Goal: Transaction & Acquisition: Purchase product/service

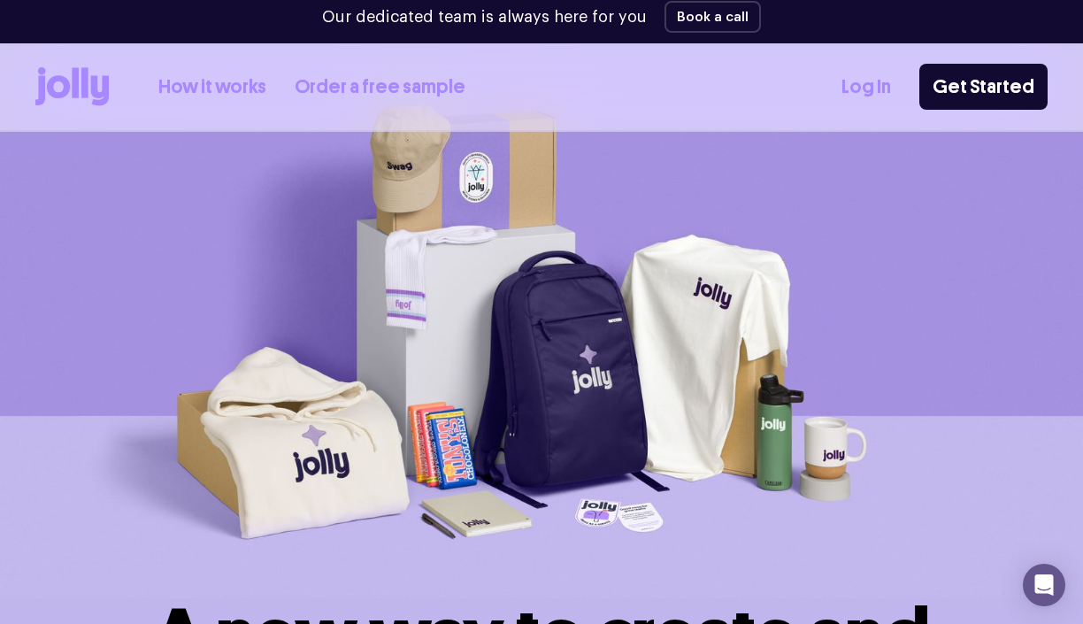
scroll to position [69, 0]
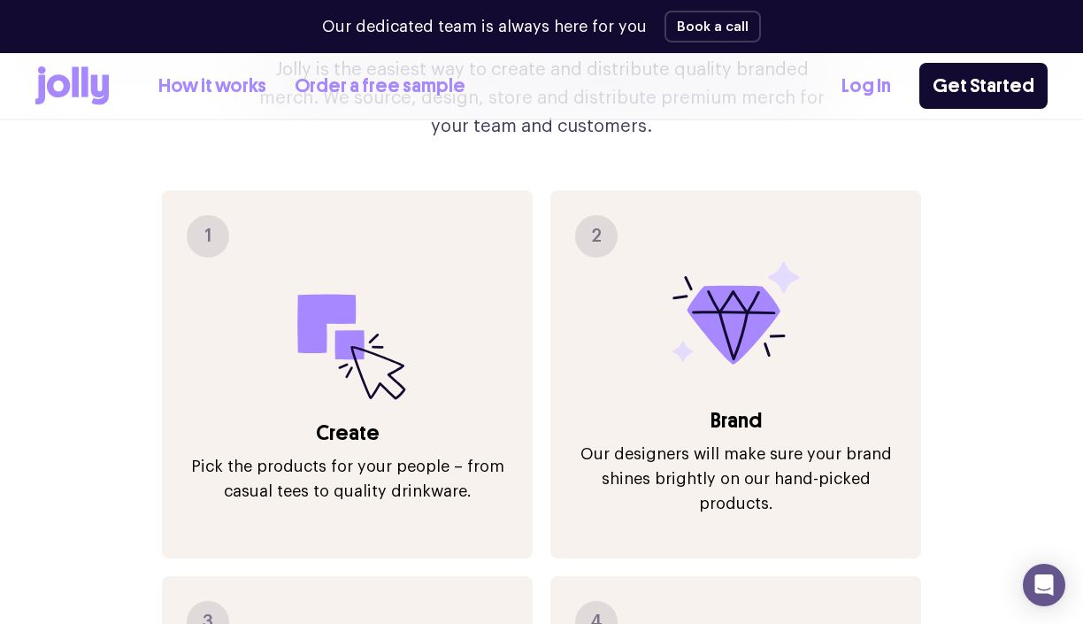
scroll to position [1951, 0]
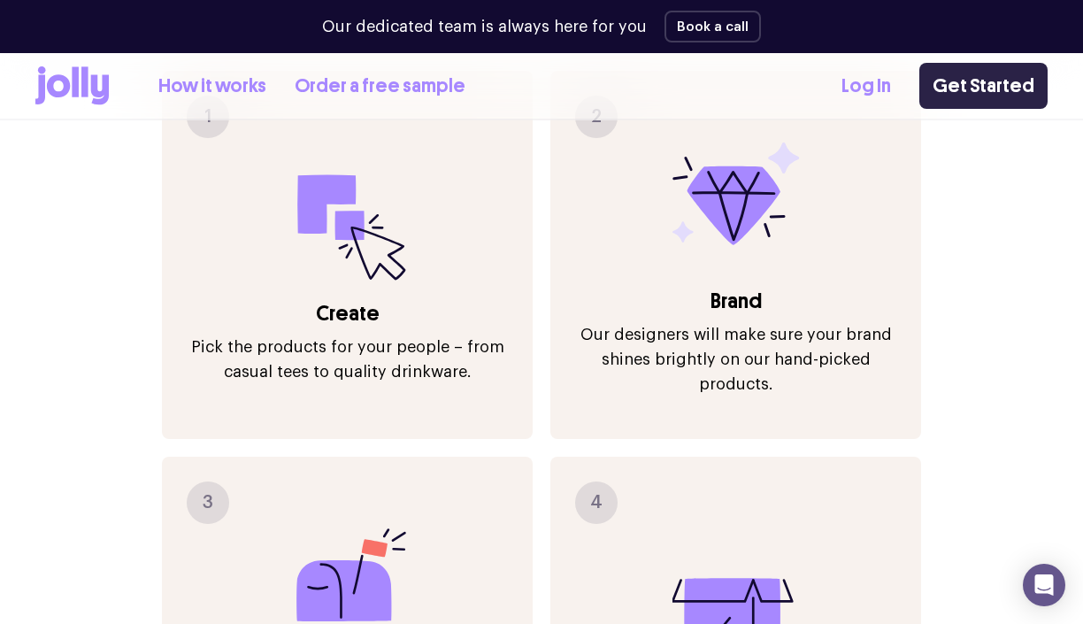
click at [973, 81] on link "Get Started" at bounding box center [983, 86] width 128 height 46
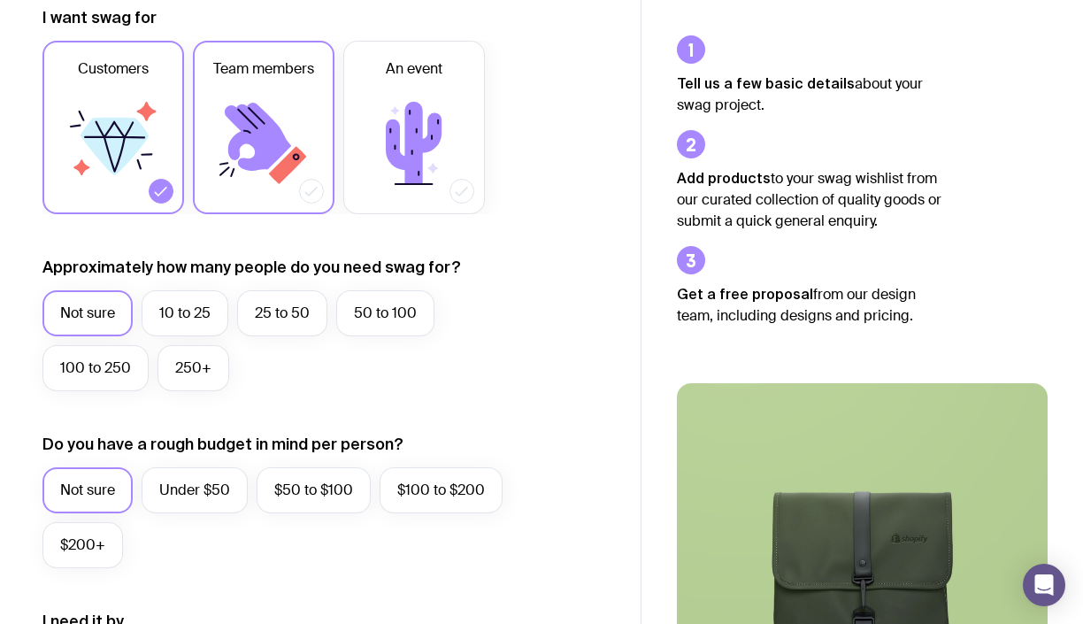
scroll to position [265, 0]
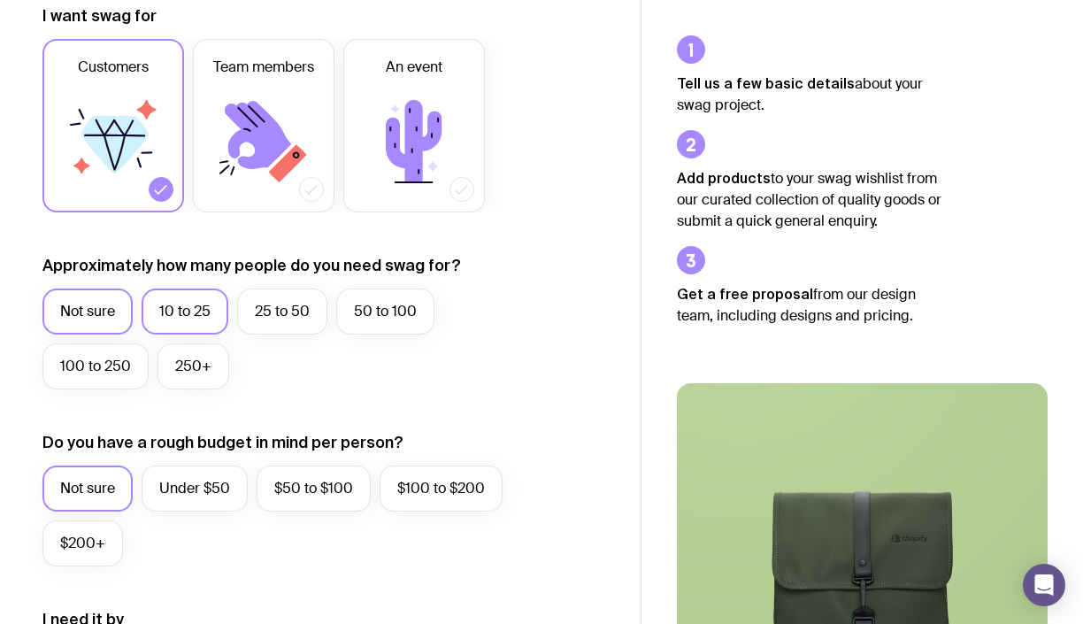
click at [190, 321] on label "10 to 25" at bounding box center [185, 311] width 87 height 46
click at [0, 0] on input "10 to 25" at bounding box center [0, 0] width 0 height 0
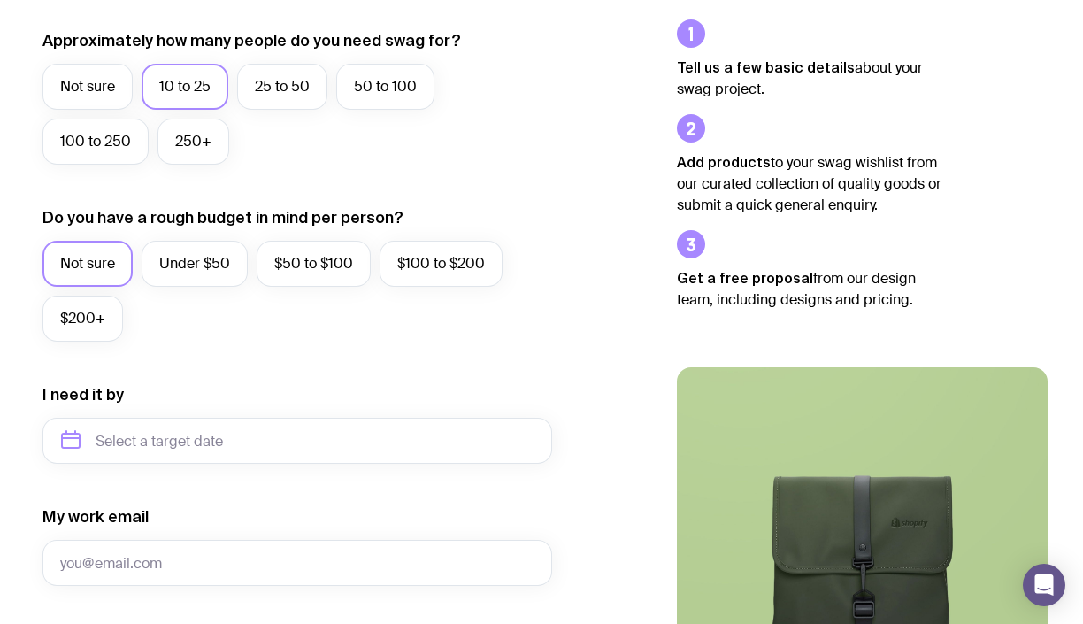
scroll to position [491, 0]
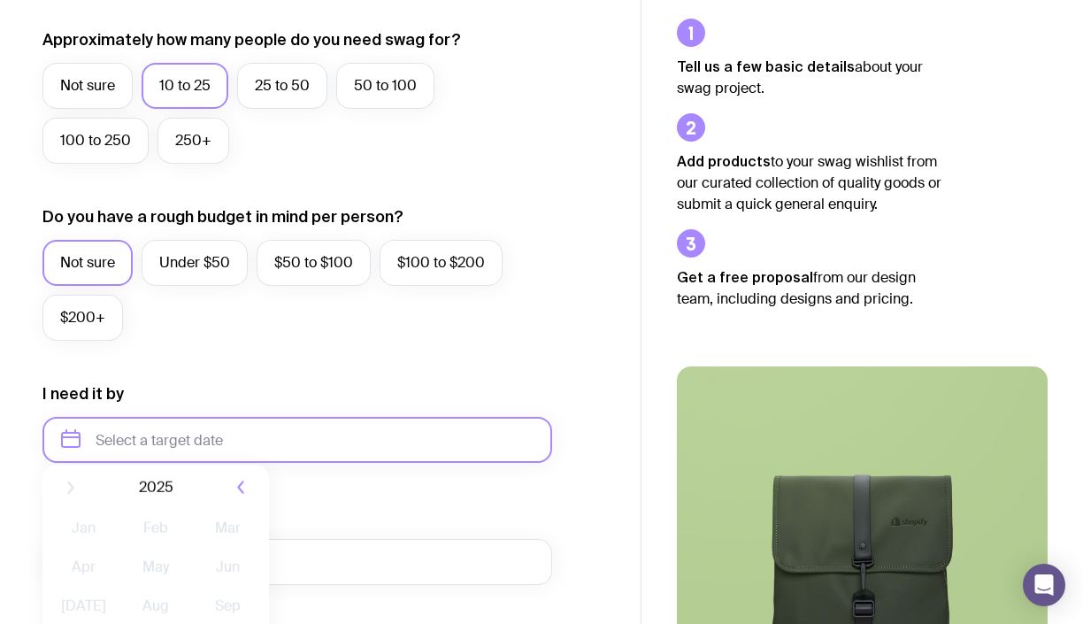
click at [223, 445] on input "text" at bounding box center [297, 440] width 510 height 46
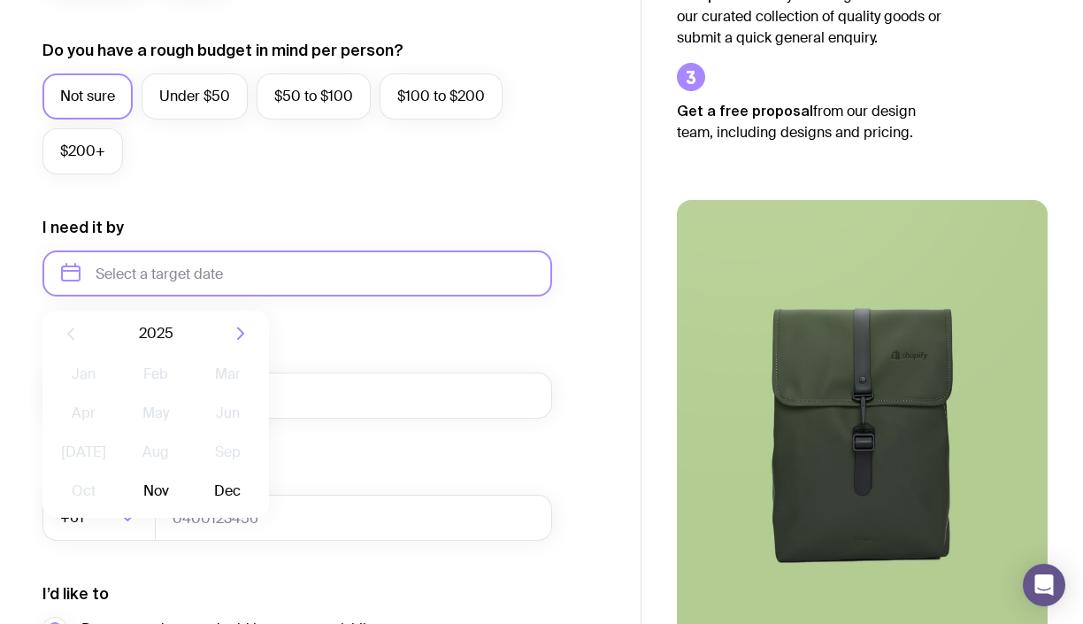
scroll to position [651, 0]
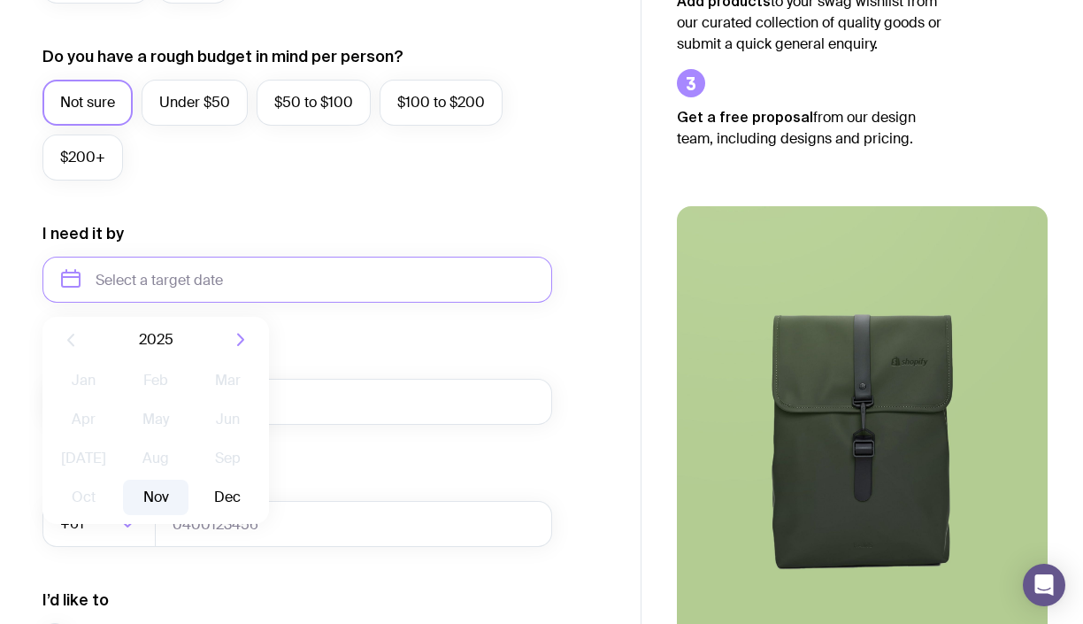
click at [167, 497] on button "Nov" at bounding box center [155, 496] width 65 height 35
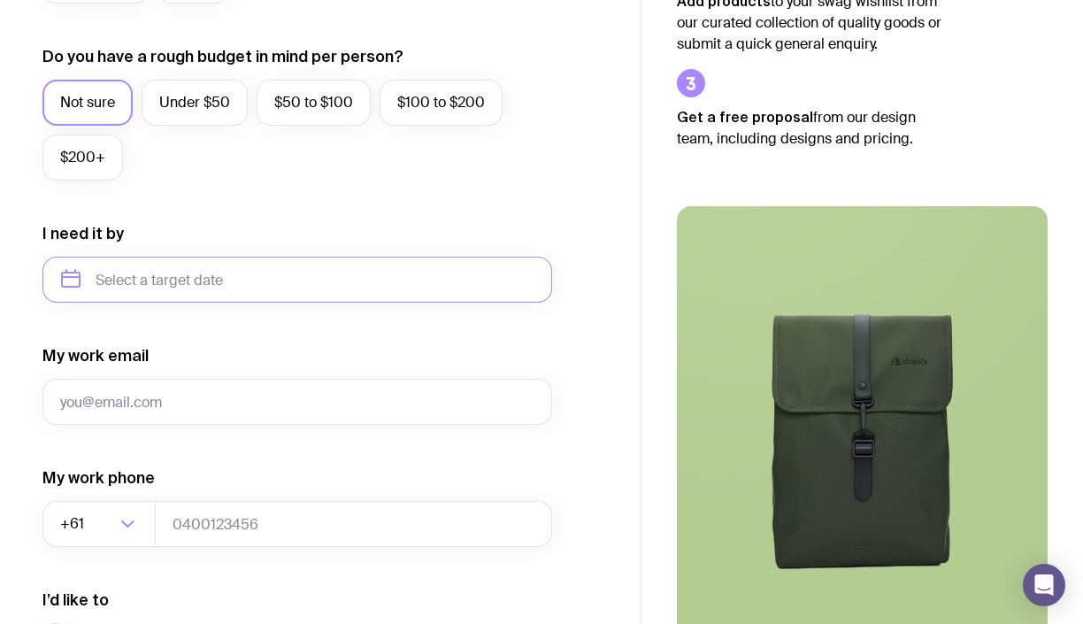
type input "November 2025"
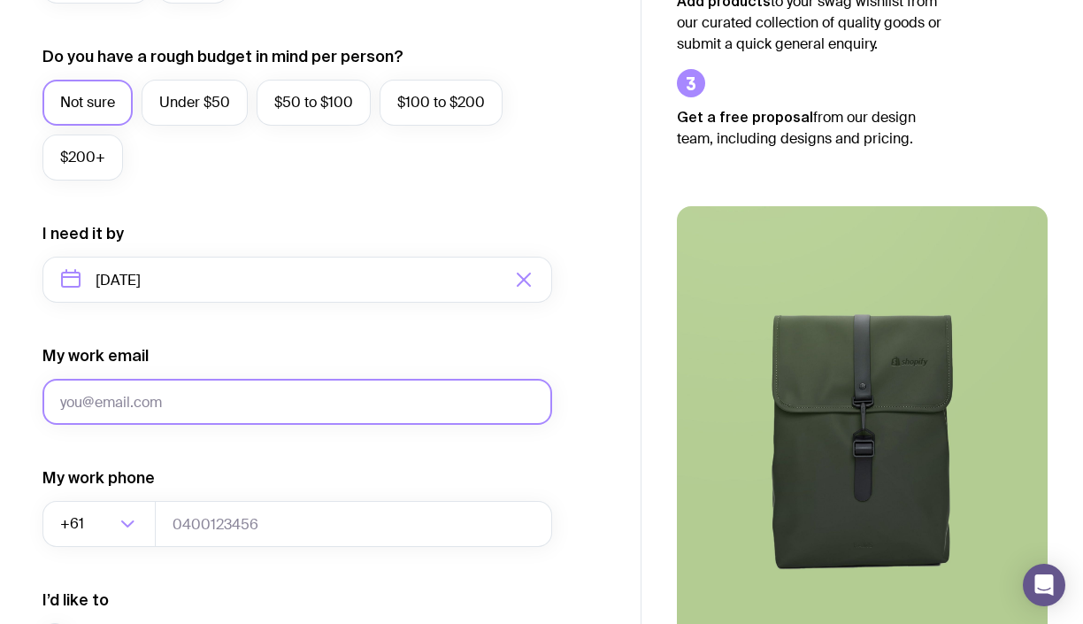
click at [189, 414] on input "My work email" at bounding box center [297, 402] width 510 height 46
type input "carly@brockwell.com.au"
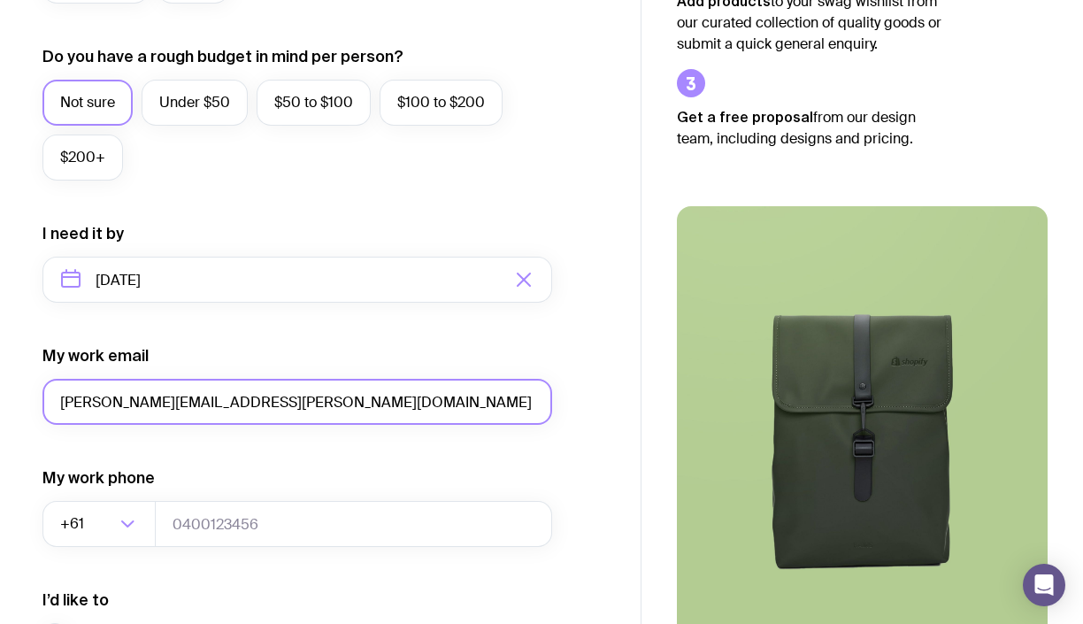
type input "0410852922"
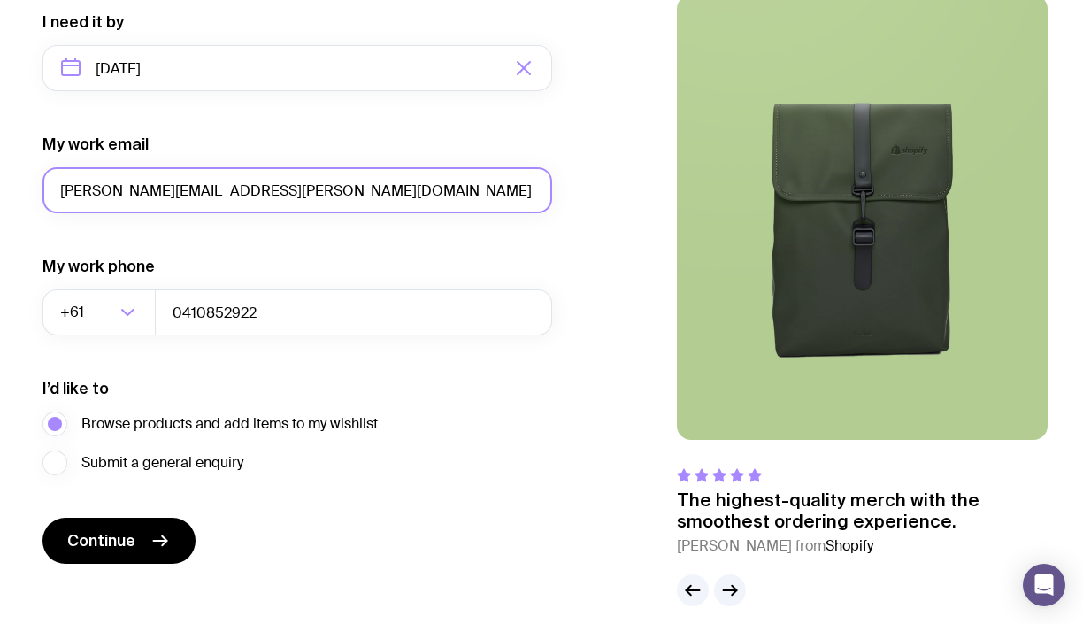
scroll to position [865, 0]
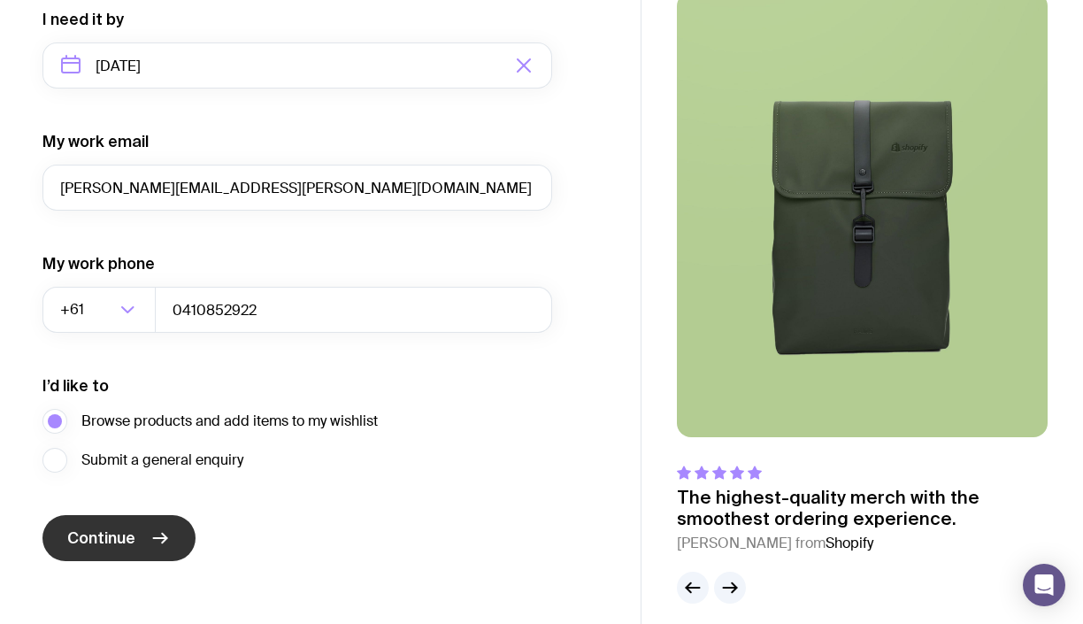
click at [146, 533] on button "Continue" at bounding box center [118, 538] width 153 height 46
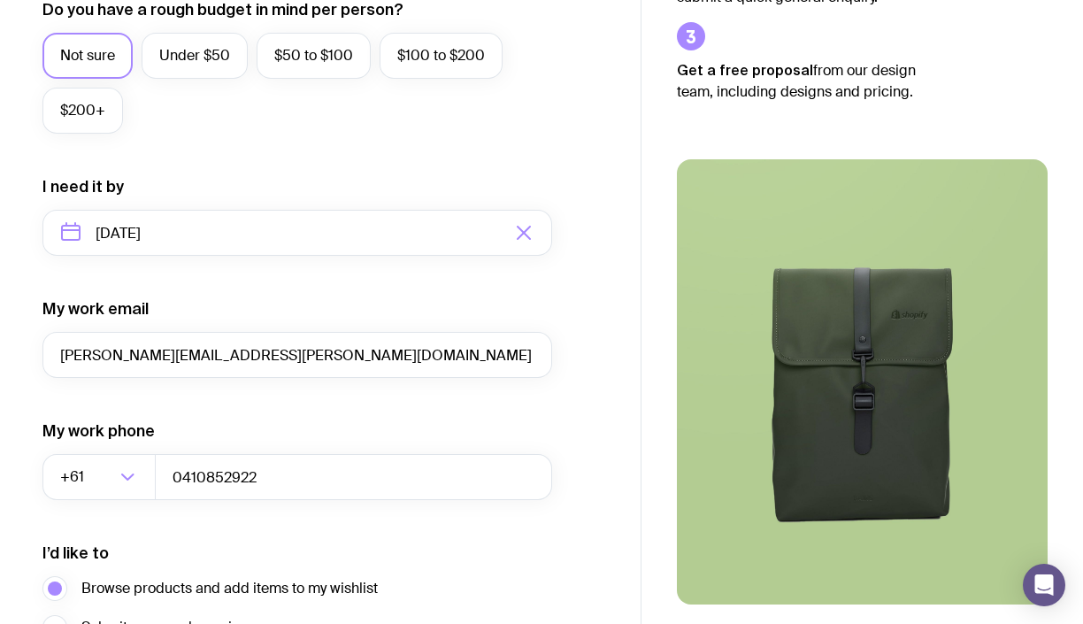
scroll to position [593, 0]
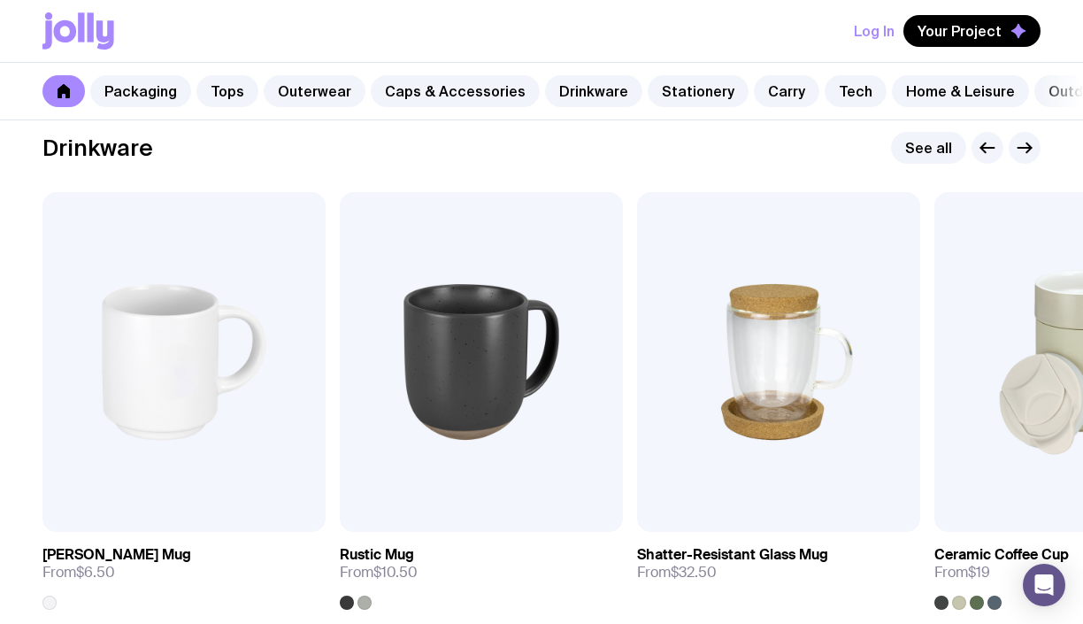
scroll to position [2559, 0]
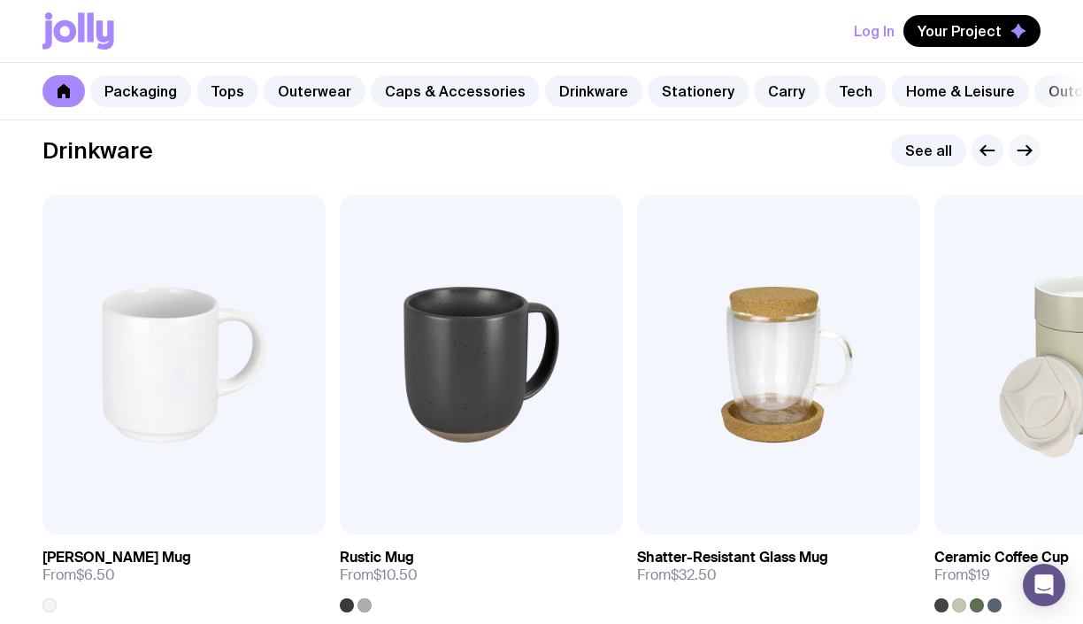
click at [1021, 161] on icon "button" at bounding box center [1024, 150] width 21 height 21
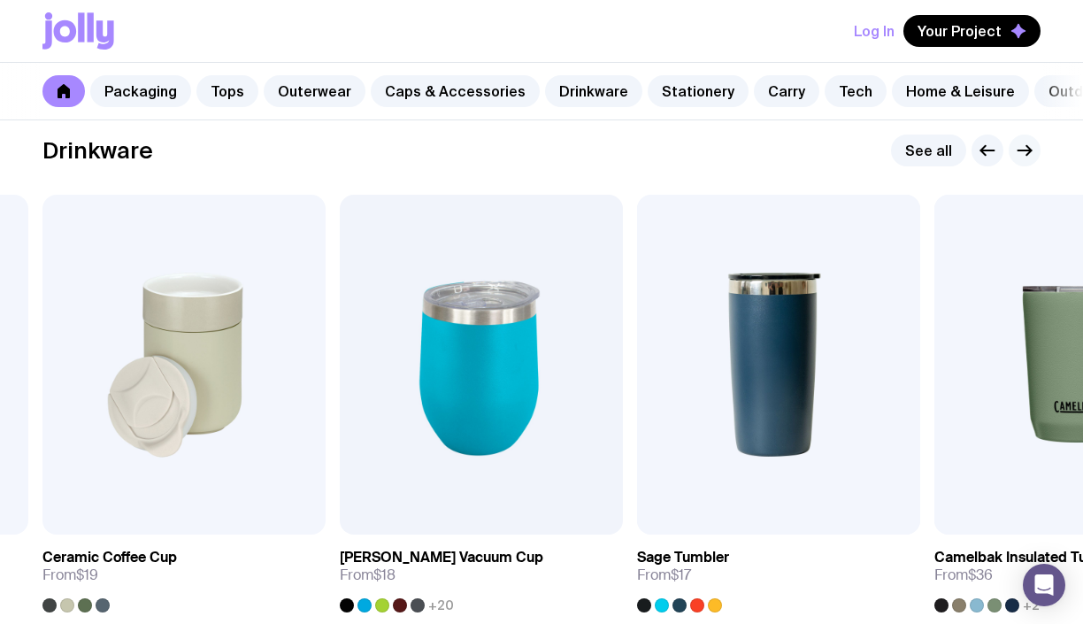
click at [1014, 161] on icon "button" at bounding box center [1024, 150] width 21 height 21
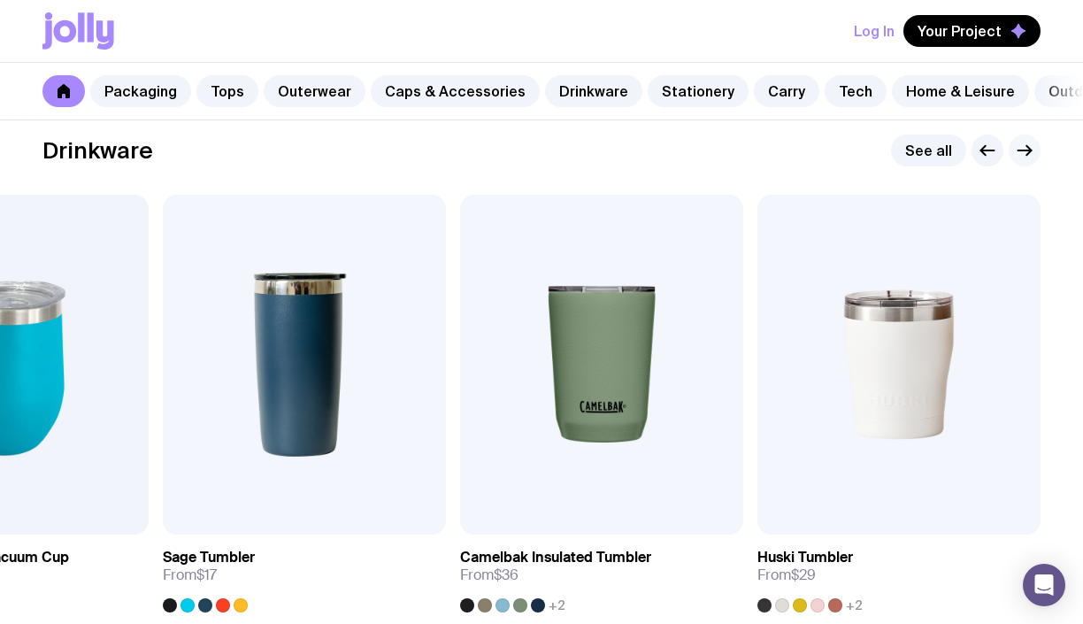
click at [1014, 161] on icon "button" at bounding box center [1024, 150] width 21 height 21
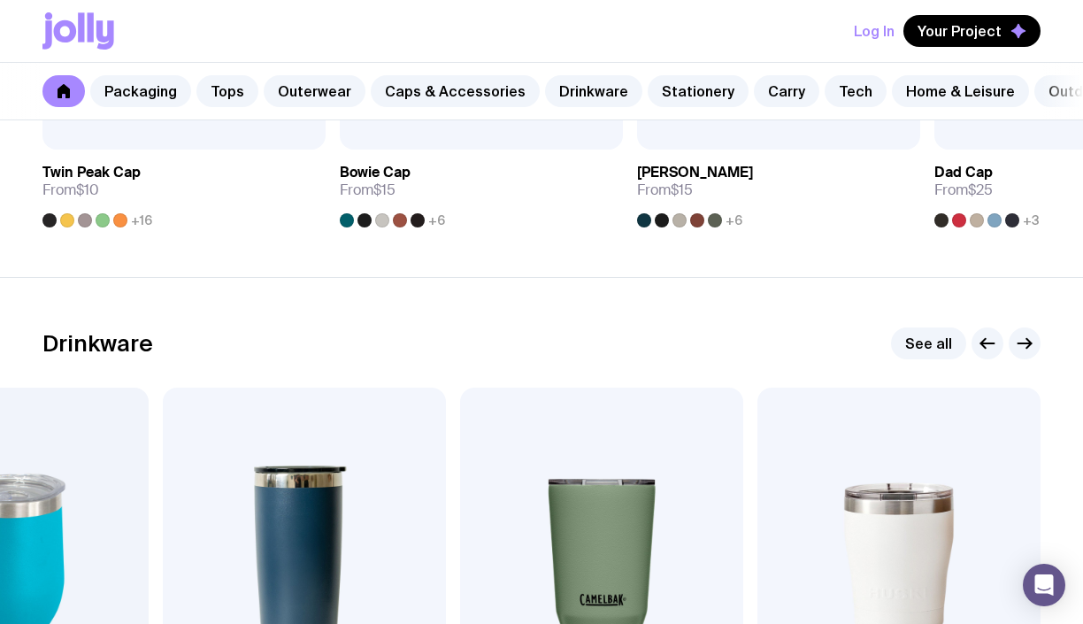
scroll to position [2377, 0]
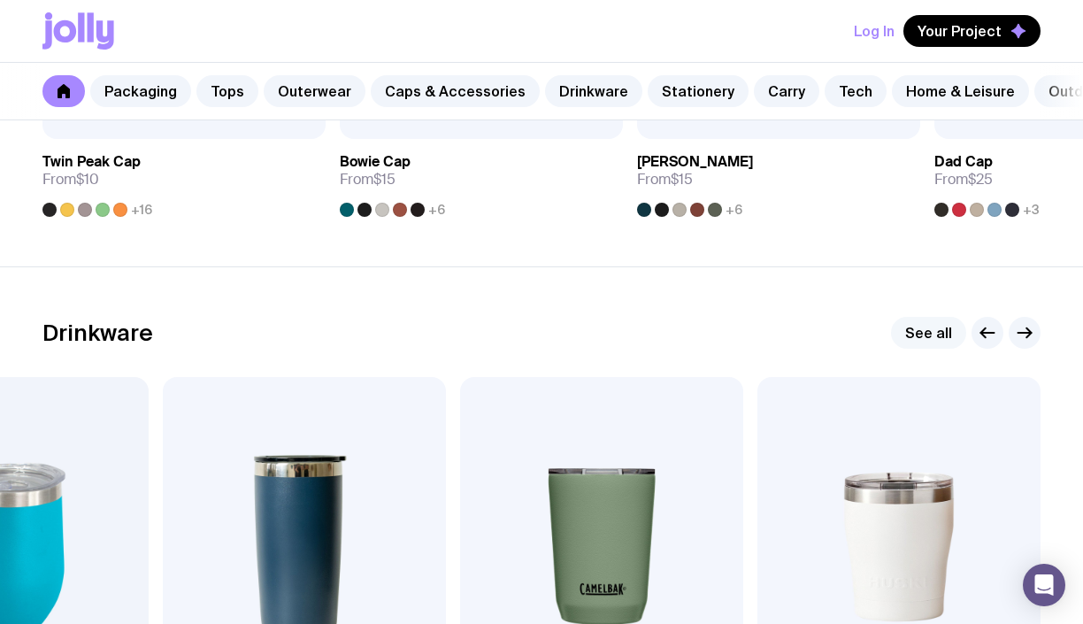
click at [923, 349] on link "See all" at bounding box center [928, 333] width 75 height 32
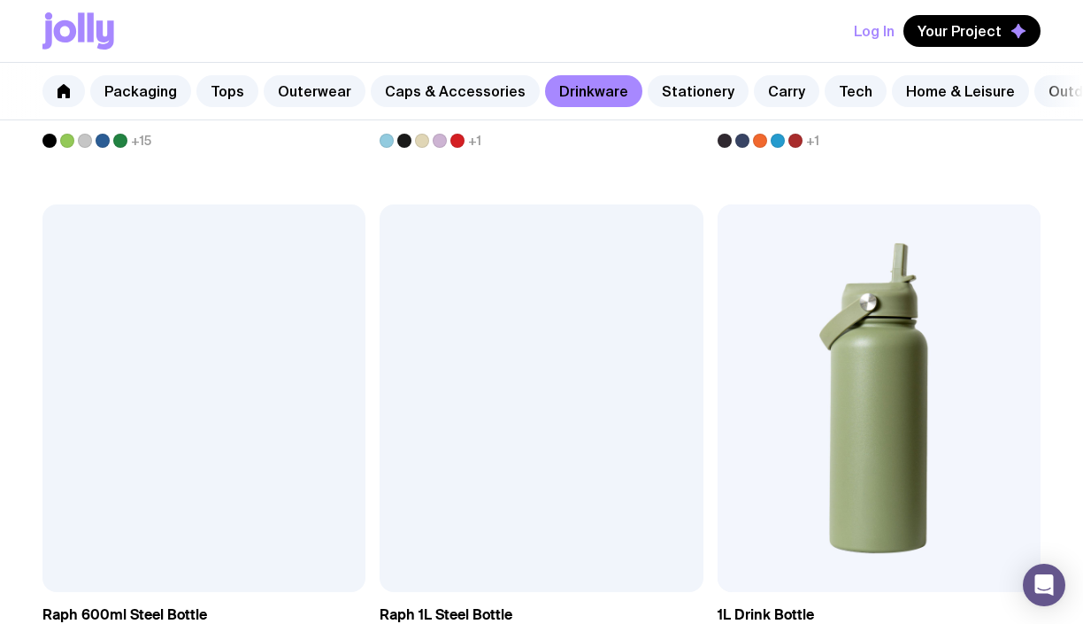
scroll to position [2980, 0]
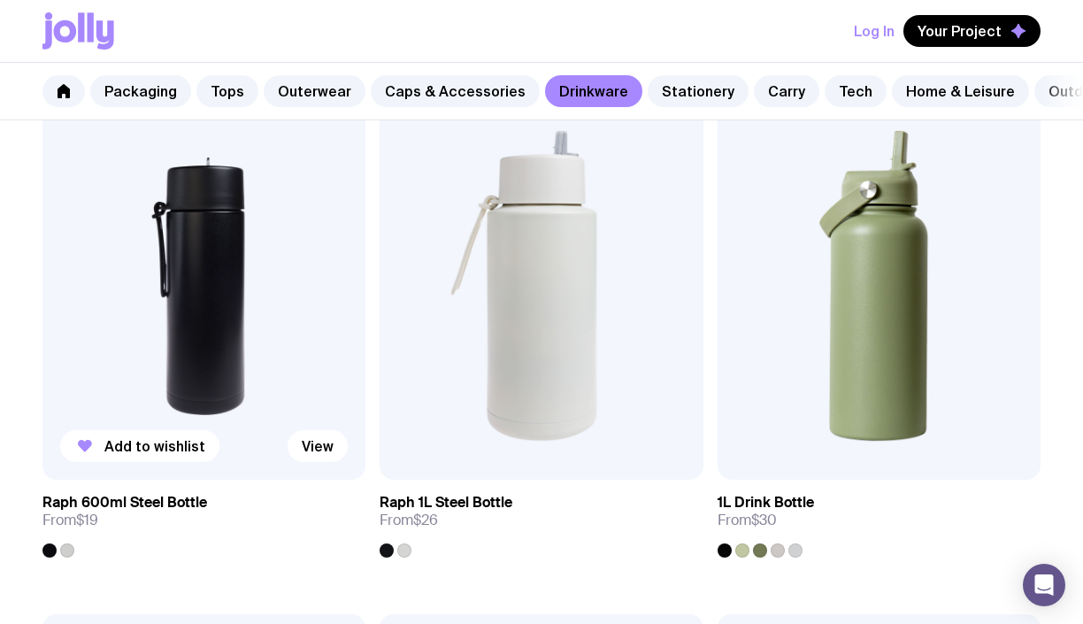
click at [242, 349] on img at bounding box center [203, 285] width 323 height 387
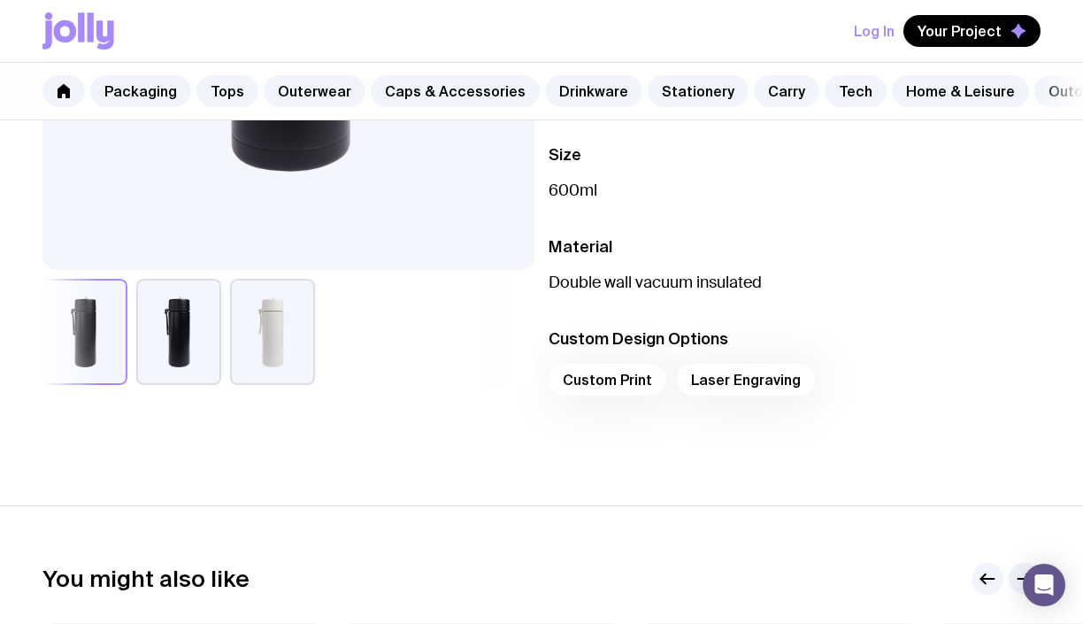
scroll to position [470, 0]
click at [272, 330] on button "button" at bounding box center [272, 331] width 85 height 106
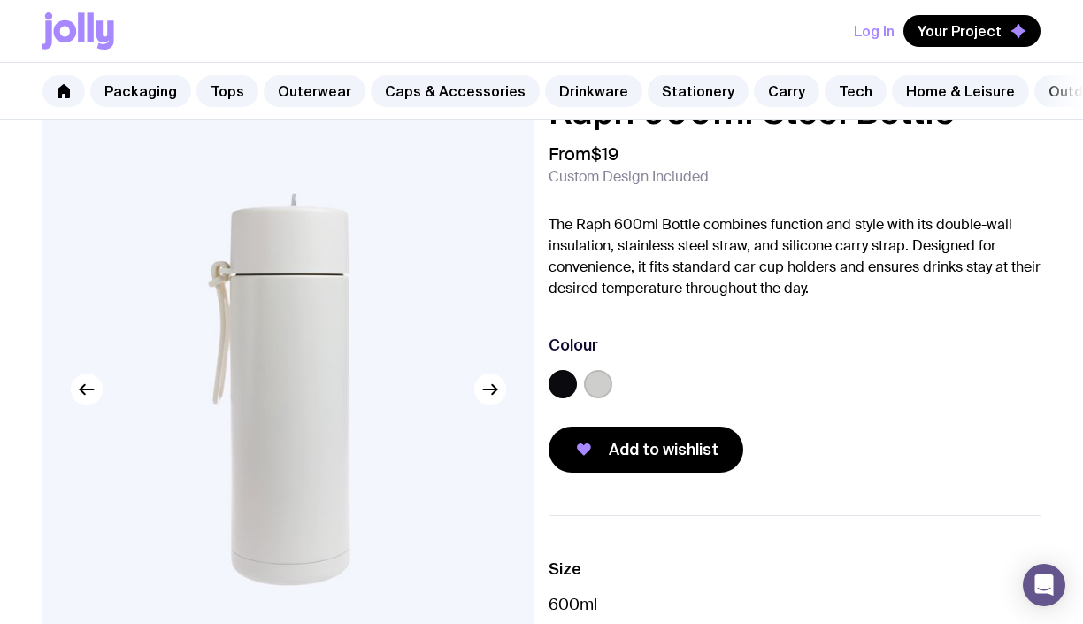
scroll to position [0, 0]
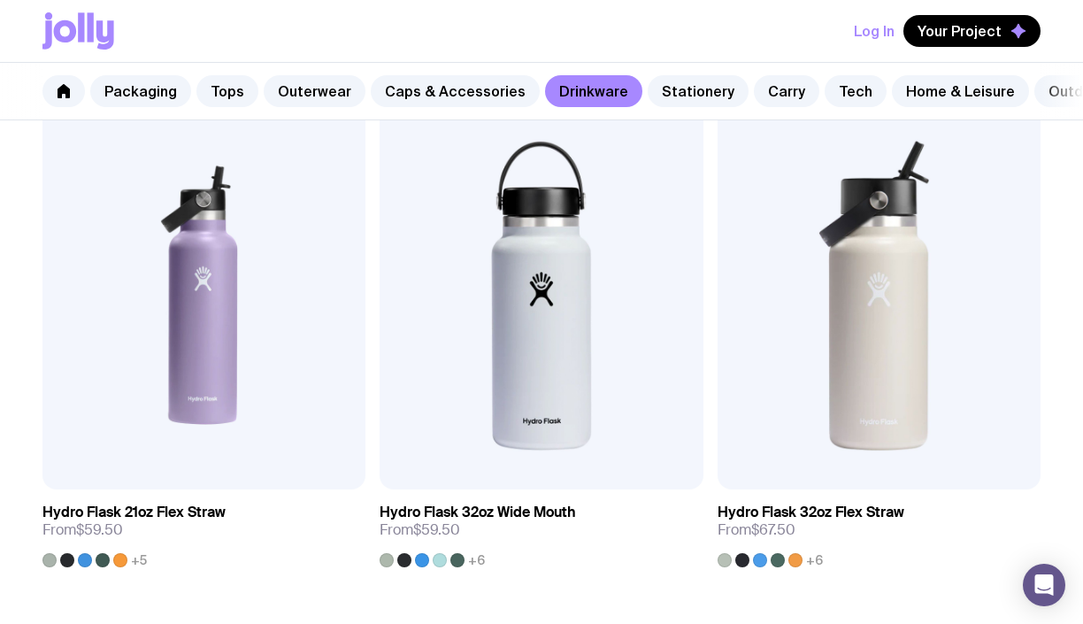
scroll to position [3498, 0]
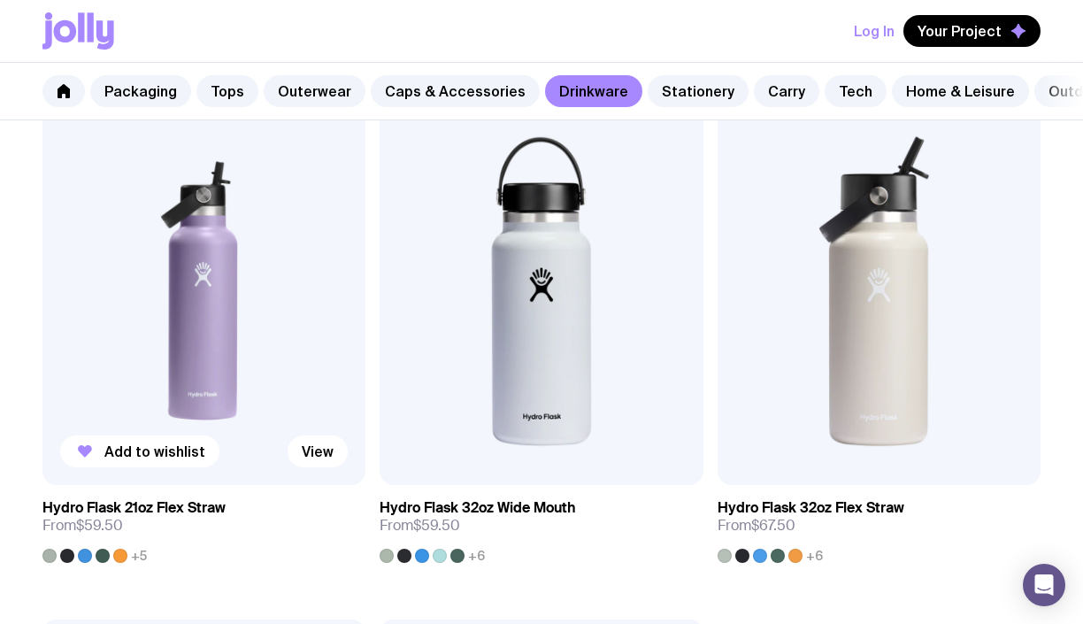
click at [212, 341] on img at bounding box center [203, 289] width 323 height 387
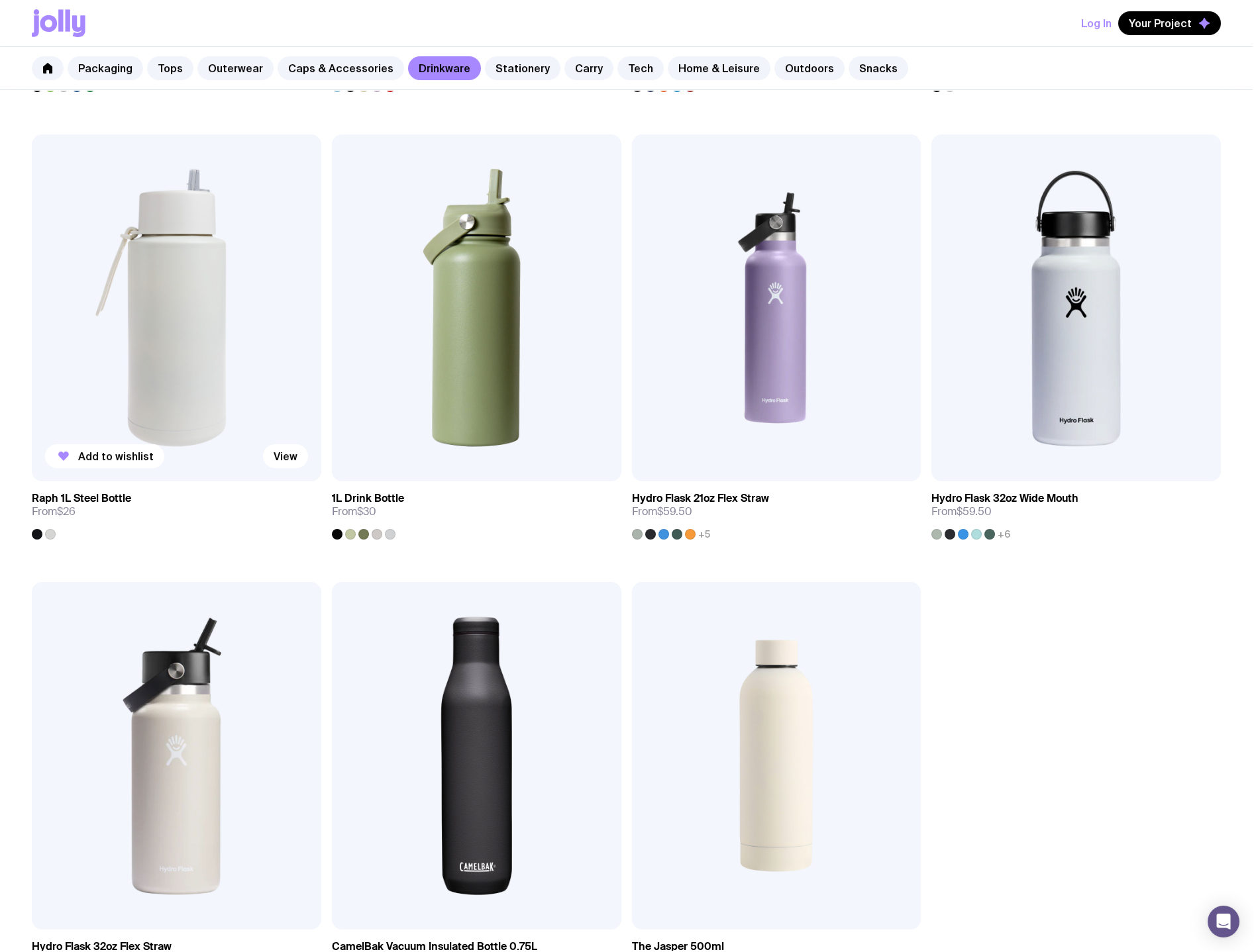
scroll to position [2001, 0]
click at [175, 365] on img at bounding box center [176, 309] width 290 height 347
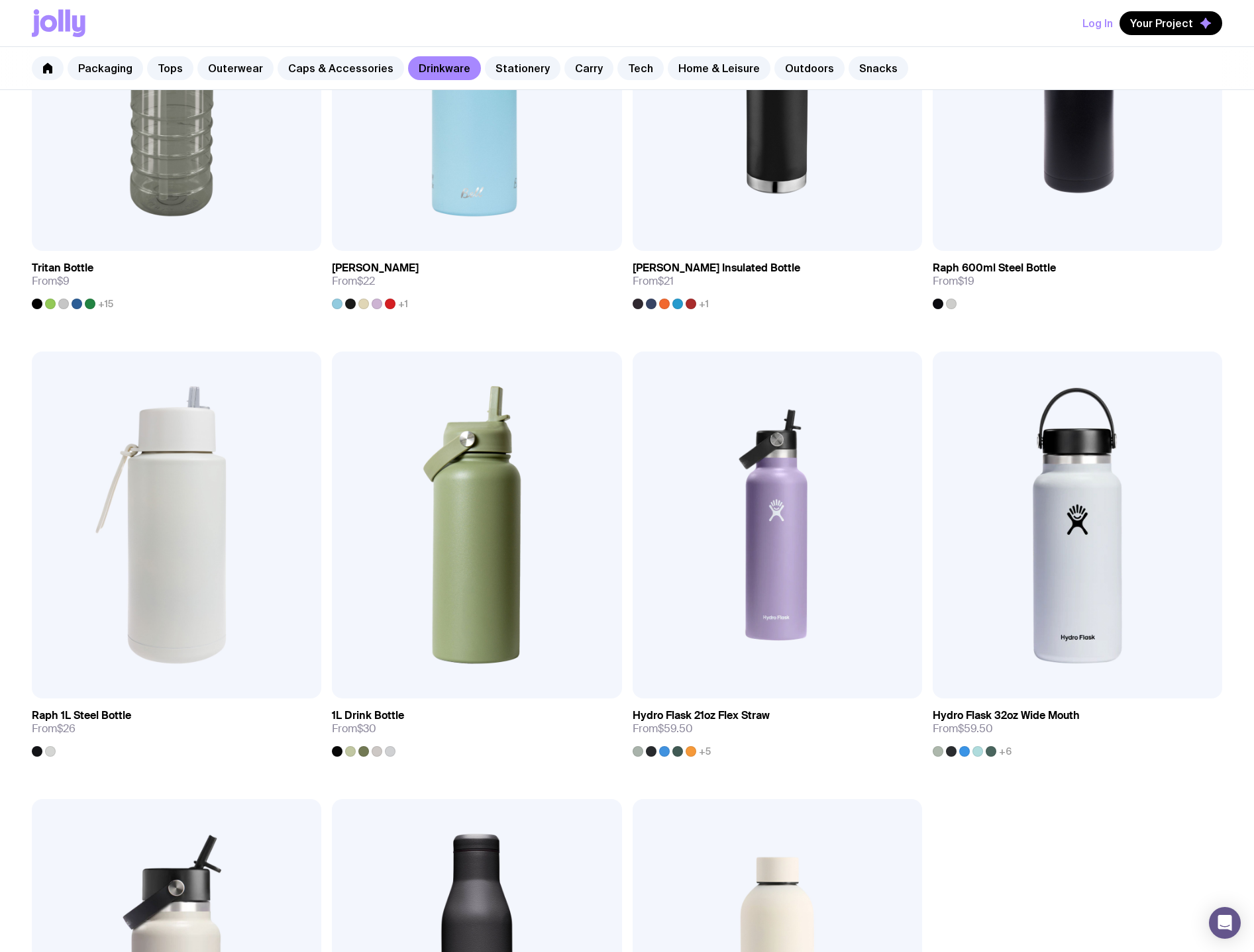
scroll to position [2044, 0]
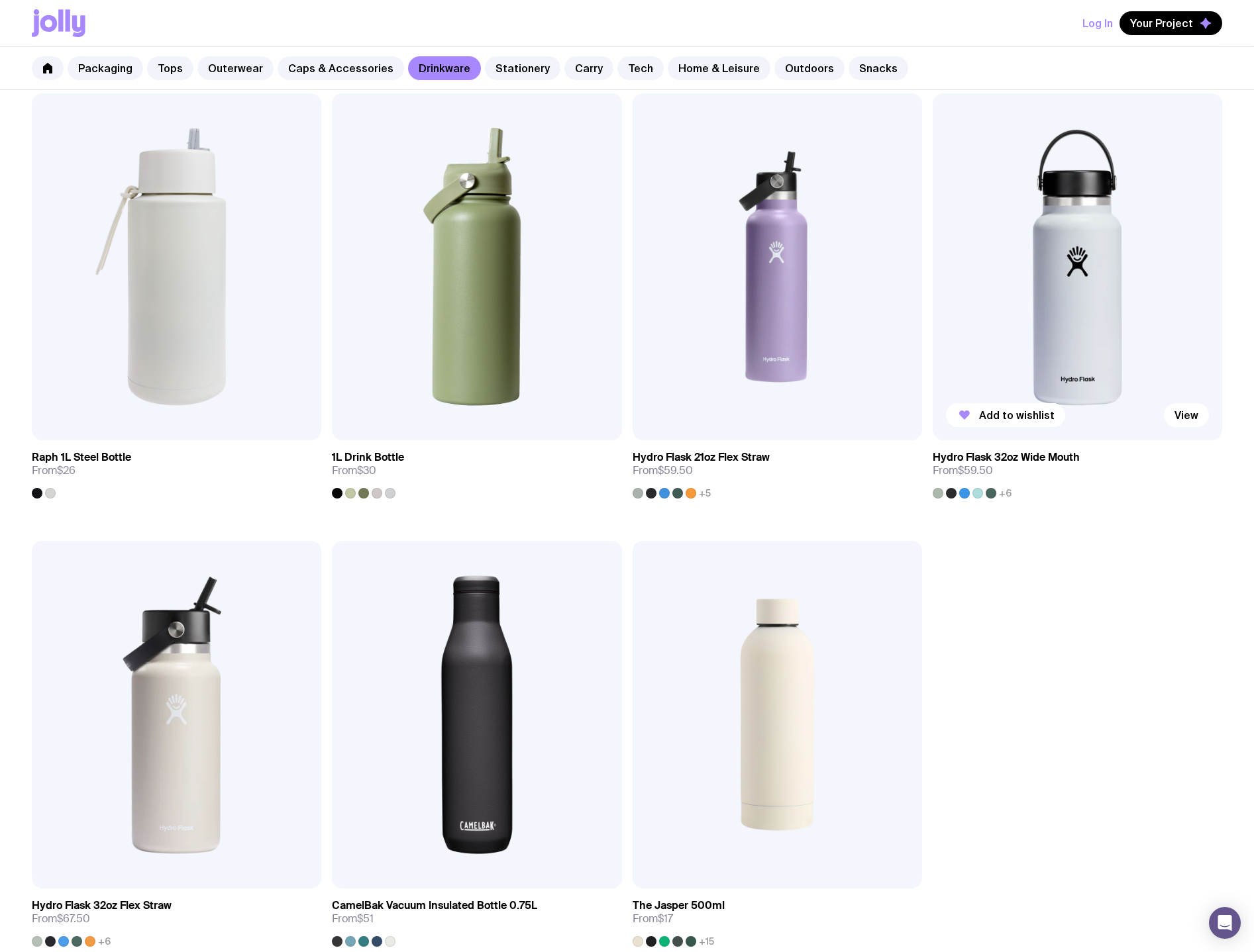
click at [810, 315] on img at bounding box center [1077, 267] width 290 height 347
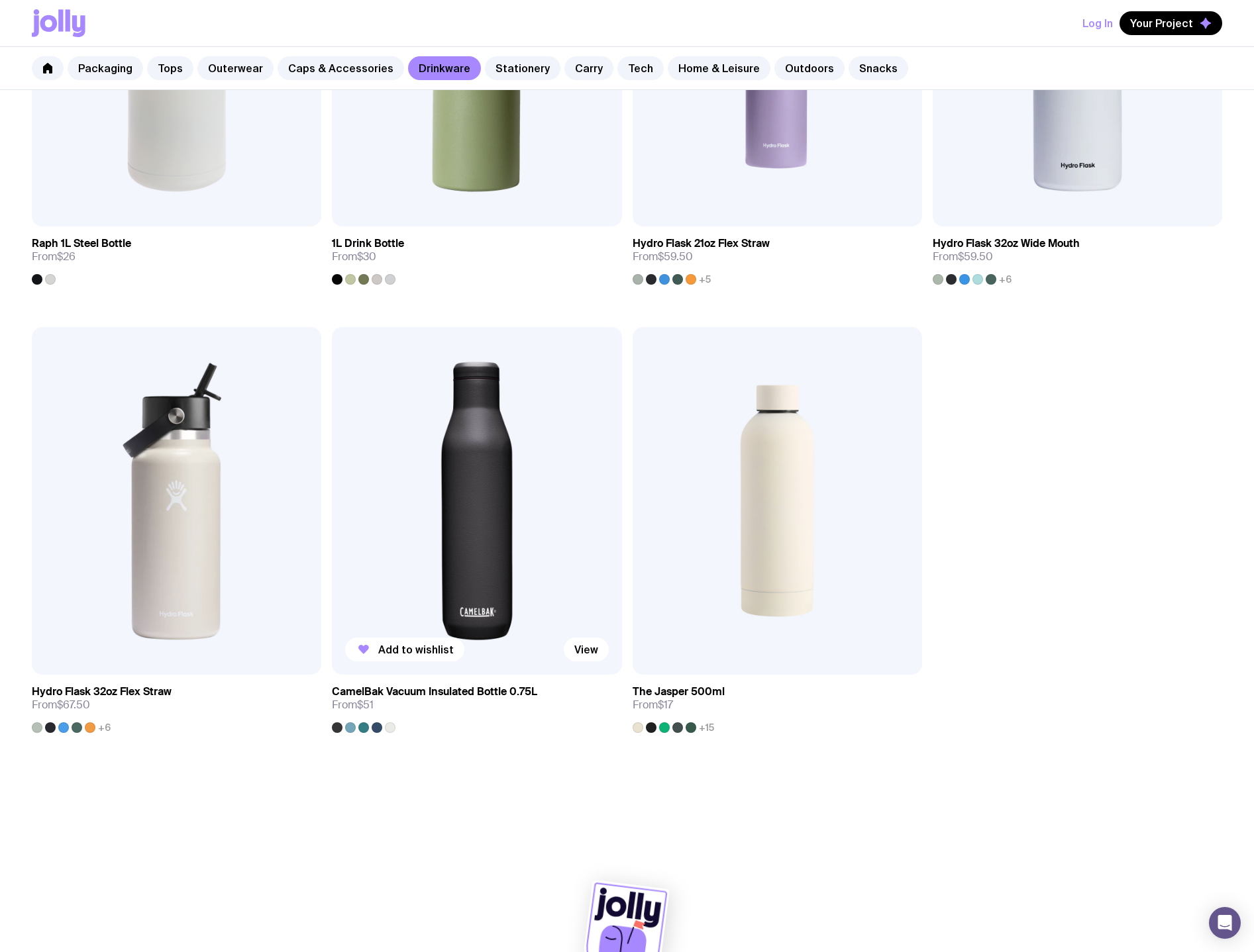
scroll to position [2264, 0]
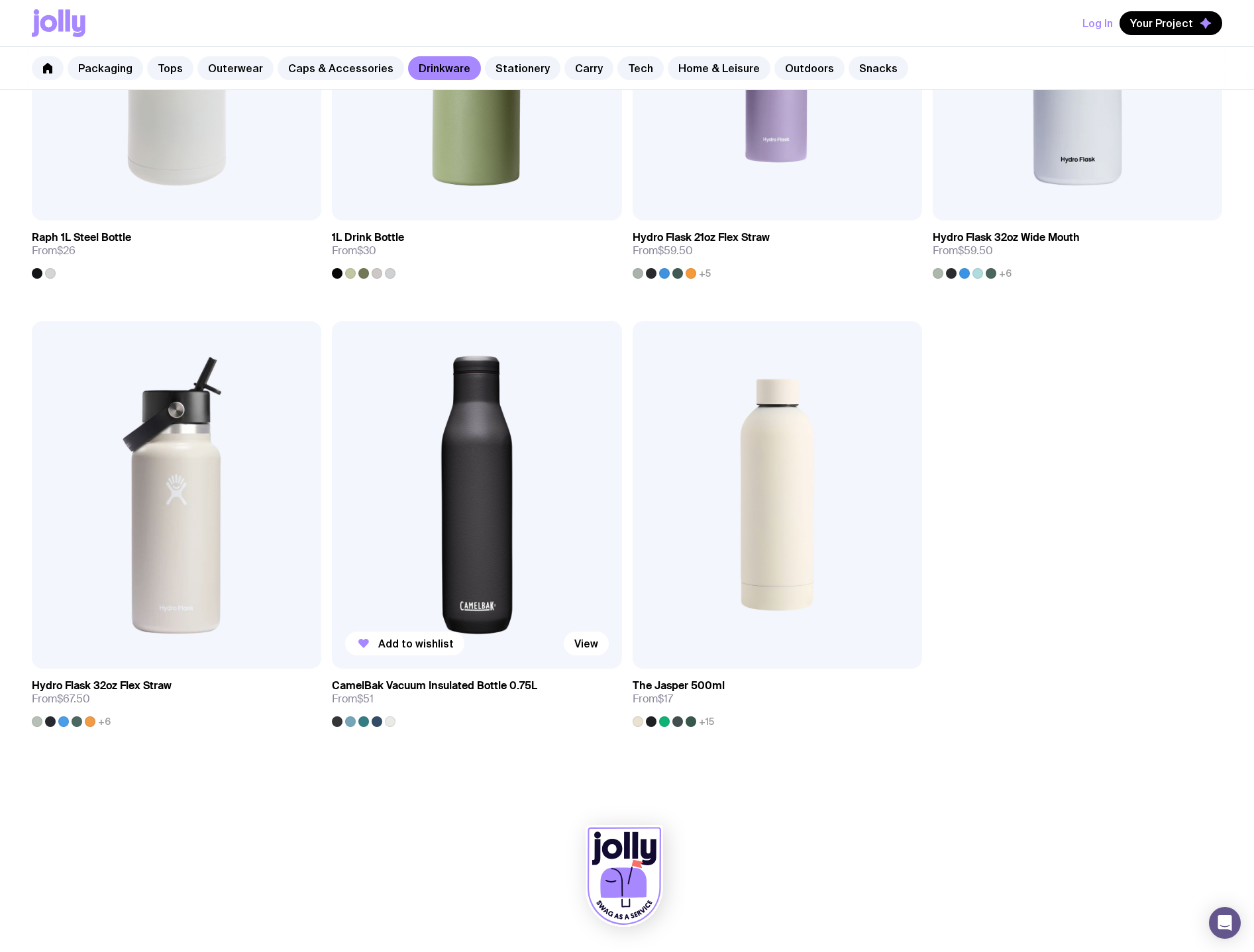
click at [484, 466] on img at bounding box center [476, 495] width 290 height 347
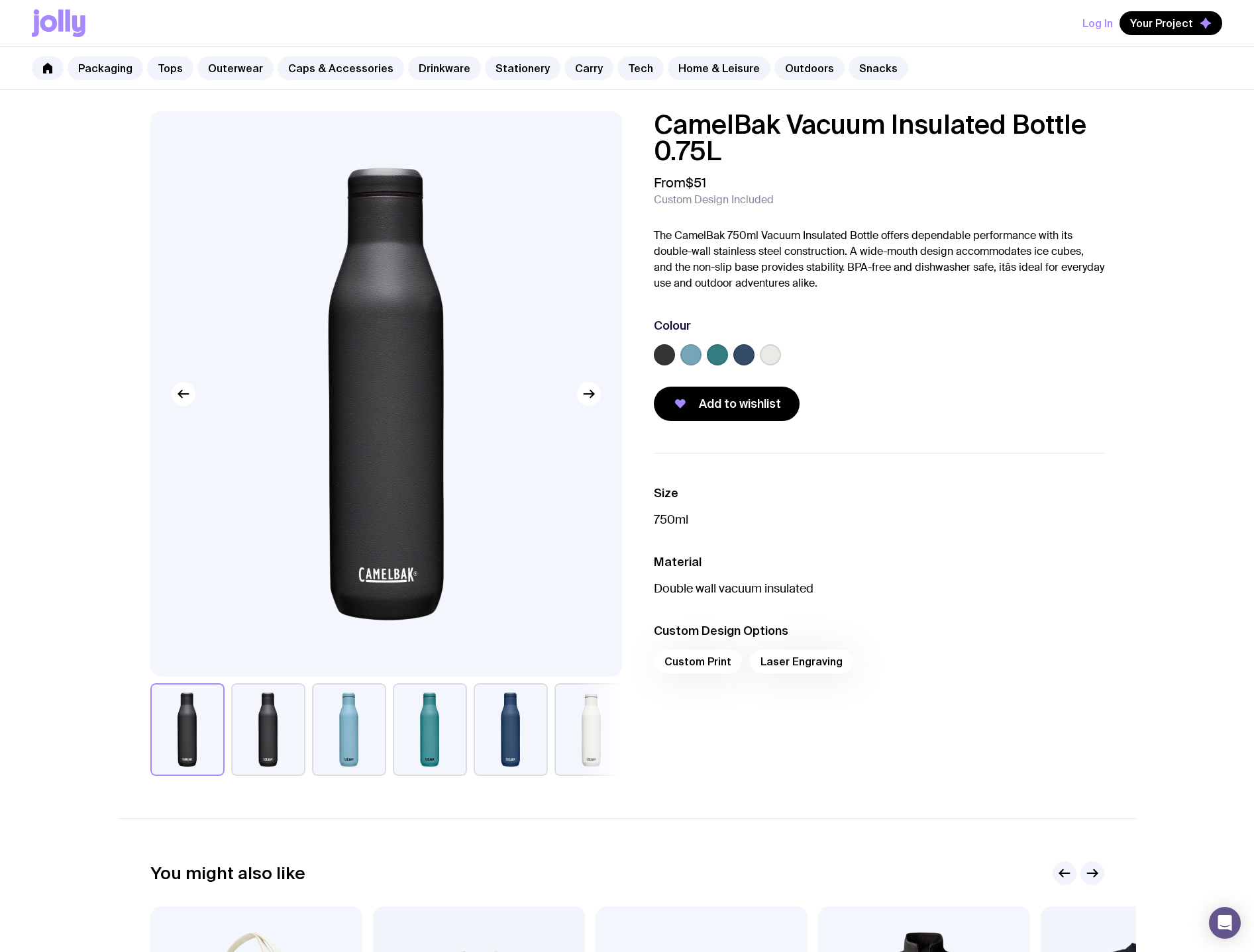
scroll to position [476, 0]
